Goal: Task Accomplishment & Management: Use online tool/utility

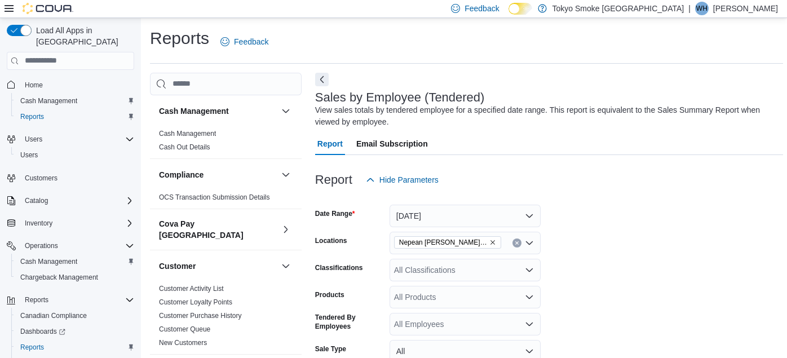
scroll to position [412, 0]
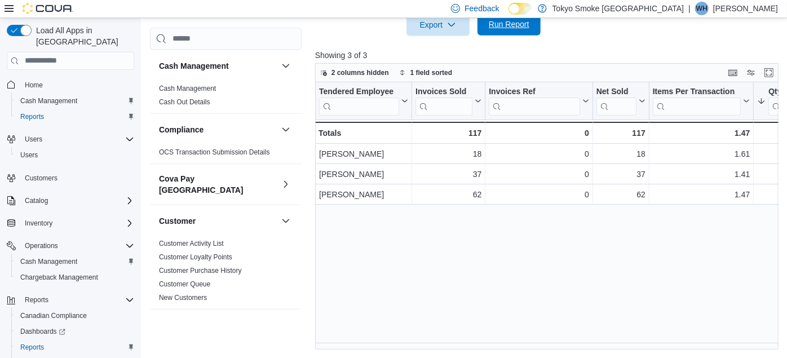
click at [506, 32] on span "Run Report" at bounding box center [509, 24] width 50 height 23
click at [457, 342] on div "Tendered Employee Click to view column header actions Invoices Sold Click to vi…" at bounding box center [549, 216] width 468 height 268
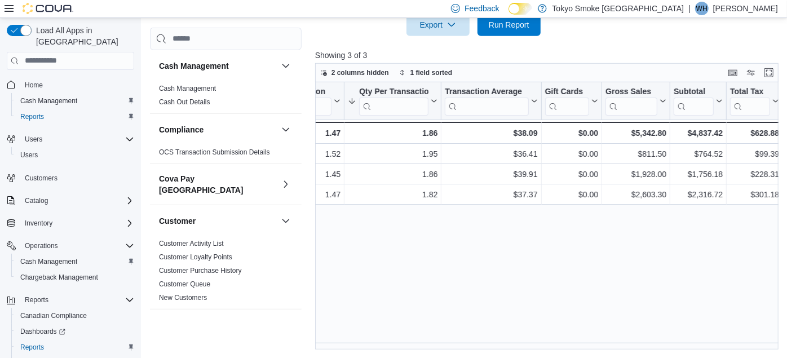
scroll to position [0, 0]
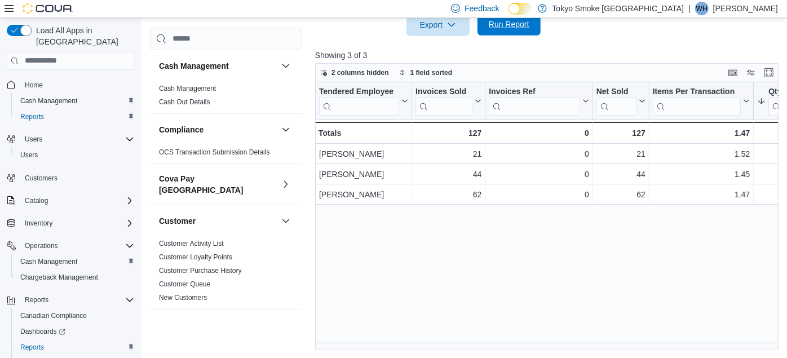
click at [503, 24] on span "Run Report" at bounding box center [509, 24] width 41 height 11
click at [400, 269] on div "Tendered Employee Click to view column header actions Invoices Sold Click to vi…" at bounding box center [549, 216] width 468 height 268
click at [490, 22] on span "Run Report" at bounding box center [509, 24] width 41 height 11
click at [512, 30] on span "Run Report" at bounding box center [509, 24] width 50 height 23
click at [386, 285] on div "Tendered Employee Click to view column header actions Invoices Sold Click to vi…" at bounding box center [549, 216] width 468 height 268
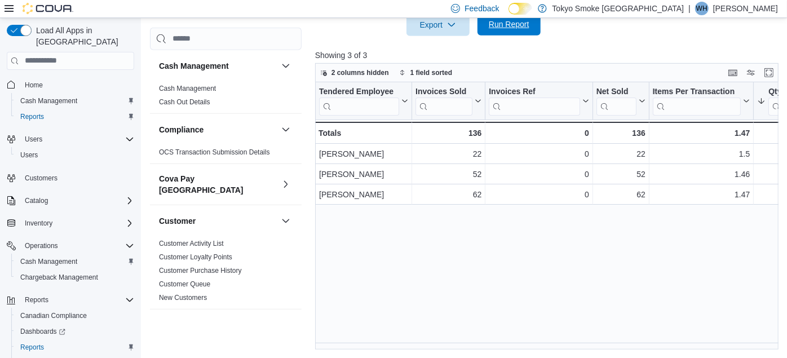
click at [500, 24] on span "Run Report" at bounding box center [509, 24] width 41 height 11
click at [380, 263] on div "Tendered Employee Click to view column header actions Invoices Sold Click to vi…" at bounding box center [549, 216] width 468 height 268
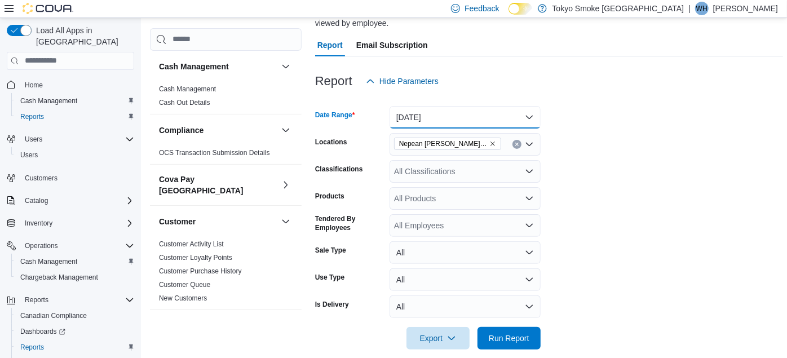
click at [444, 124] on button "Today" at bounding box center [464, 117] width 151 height 23
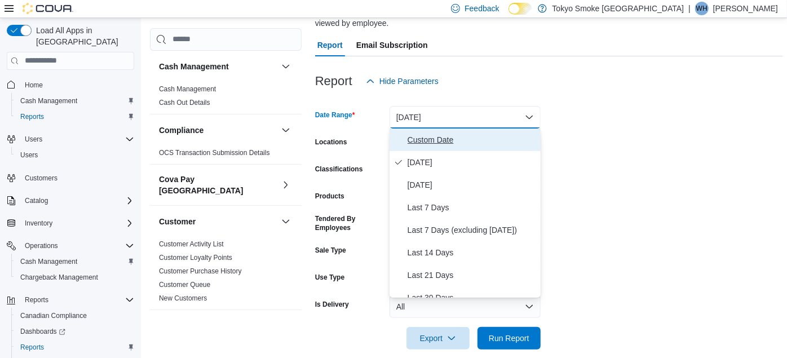
click at [415, 144] on span "Custom Date" at bounding box center [471, 140] width 129 height 14
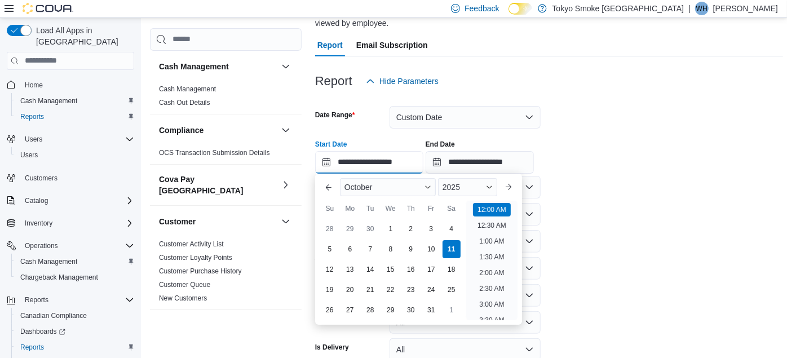
scroll to position [35, 0]
click at [373, 165] on input "**********" at bounding box center [369, 162] width 108 height 23
click at [330, 243] on div "5" at bounding box center [330, 249] width 20 height 20
type input "**********"
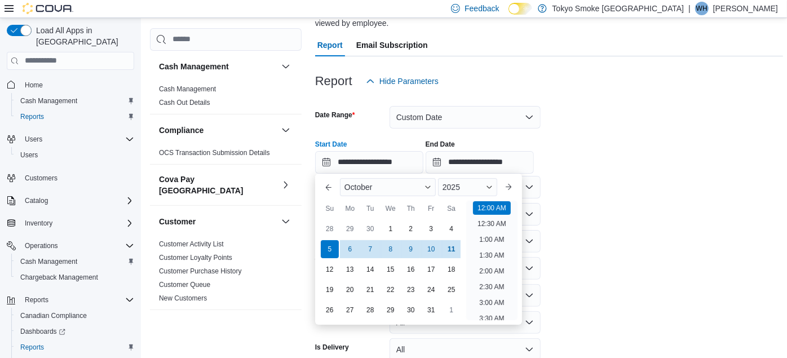
scroll to position [412, 0]
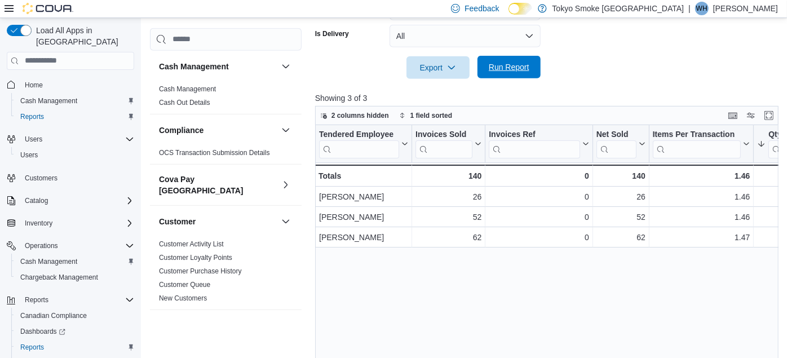
click at [496, 61] on span "Run Report" at bounding box center [509, 66] width 41 height 11
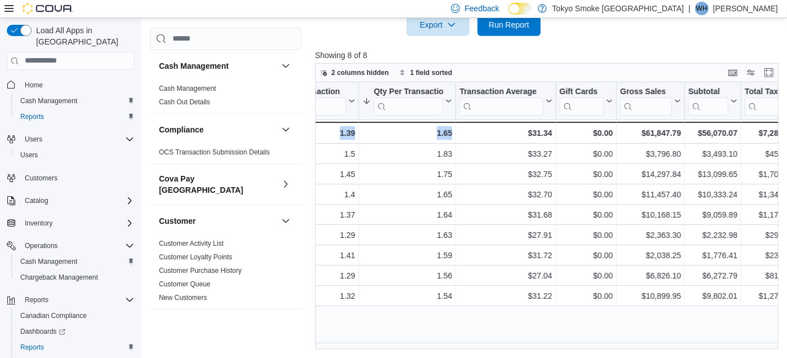
scroll to position [0, 305]
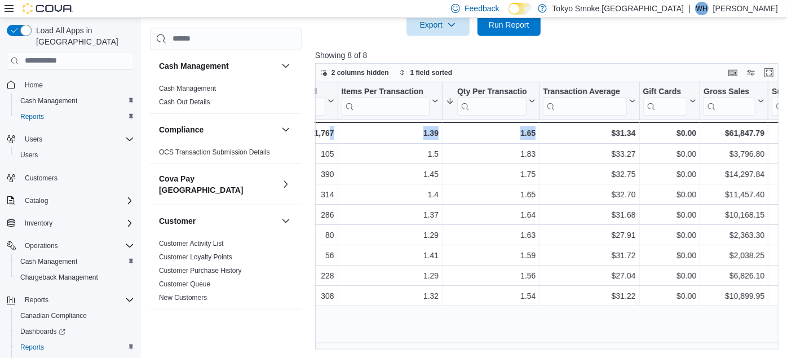
drag, startPoint x: 480, startPoint y: 342, endPoint x: 308, endPoint y: 341, distance: 171.9
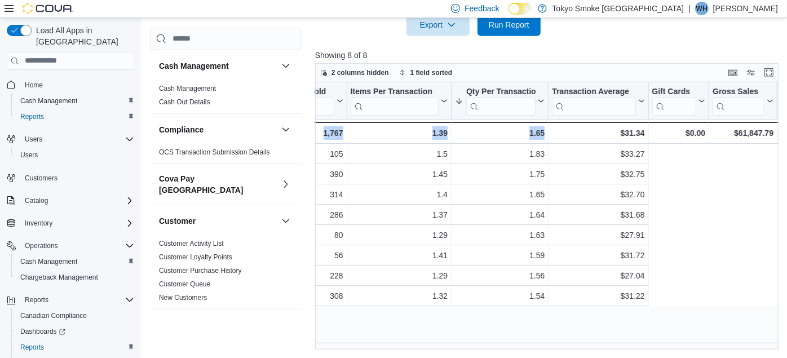
scroll to position [0, 0]
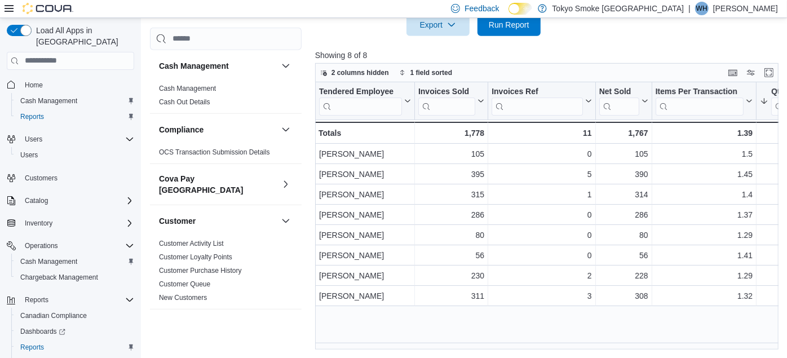
click at [375, 320] on div "Tendered Employee Click to view column header actions Invoices Sold Click to vi…" at bounding box center [549, 216] width 468 height 268
click at [508, 32] on span "Run Report" at bounding box center [509, 24] width 50 height 23
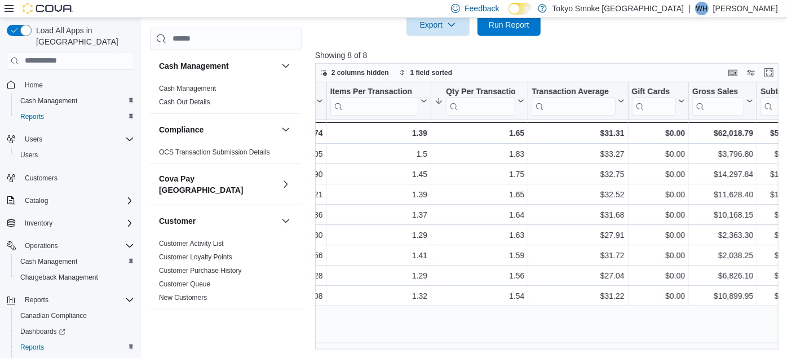
scroll to position [141, 0]
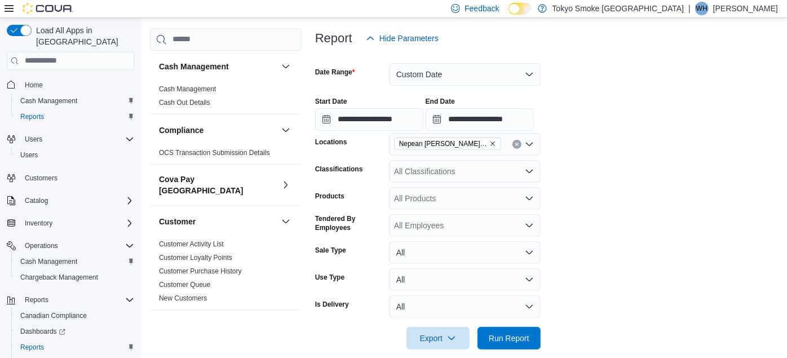
click at [747, 10] on p "Will Holmes" at bounding box center [745, 9] width 65 height 14
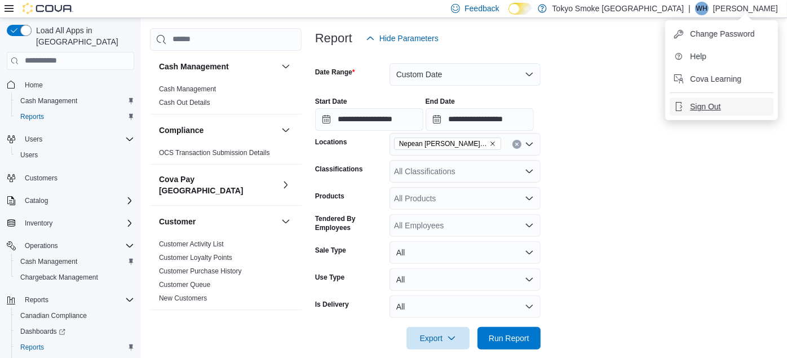
click at [703, 109] on span "Sign Out" at bounding box center [705, 106] width 30 height 11
